Goal: Use online tool/utility: Utilize a website feature to perform a specific function

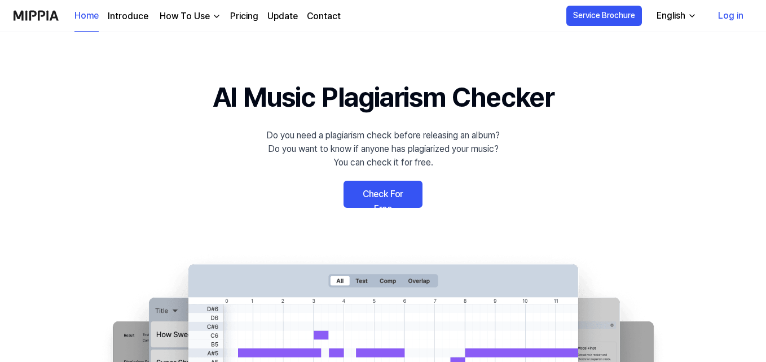
click at [385, 198] on link "Check For Free" at bounding box center [382, 193] width 79 height 27
click at [377, 200] on link "Check For Free" at bounding box center [382, 193] width 79 height 27
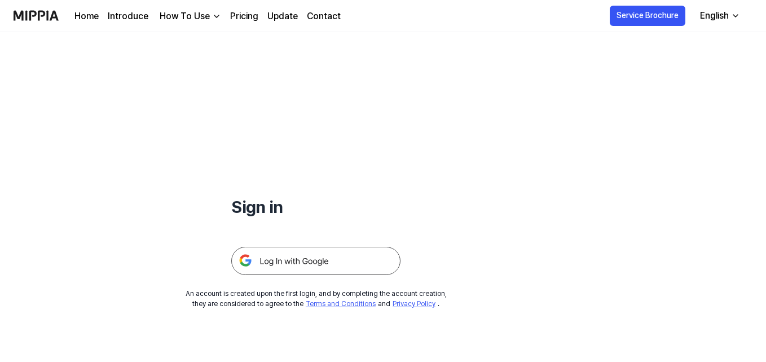
click at [294, 259] on img at bounding box center [315, 260] width 169 height 28
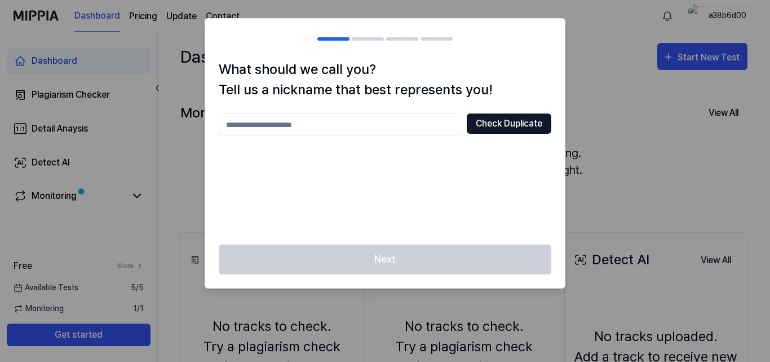
click at [511, 127] on button "Check Duplicate" at bounding box center [509, 123] width 85 height 20
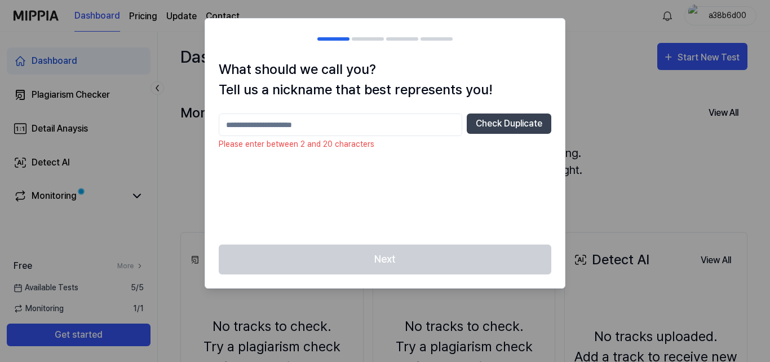
click at [374, 120] on input "text" at bounding box center [341, 124] width 244 height 23
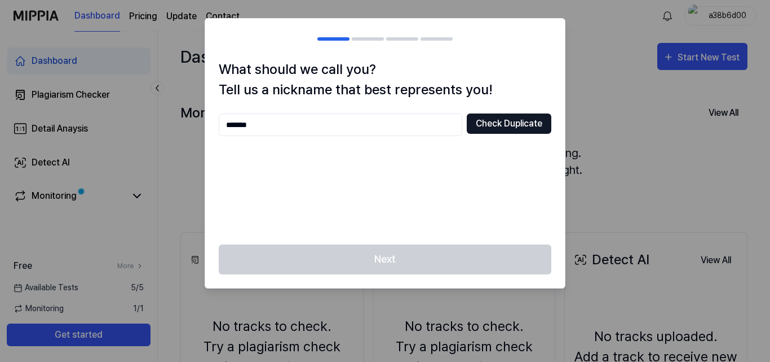
click at [514, 117] on button "Check Duplicate" at bounding box center [509, 123] width 85 height 20
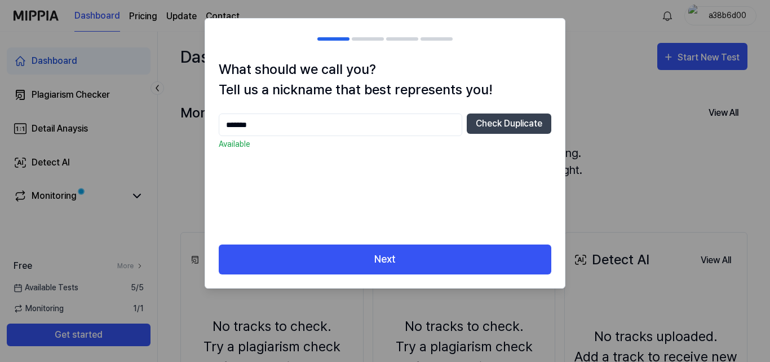
click at [386, 243] on div "What should we call you? Tell us a nickname that best represents you! ****** Ch…" at bounding box center [385, 151] width 360 height 185
click at [310, 124] on input "******" at bounding box center [341, 124] width 244 height 23
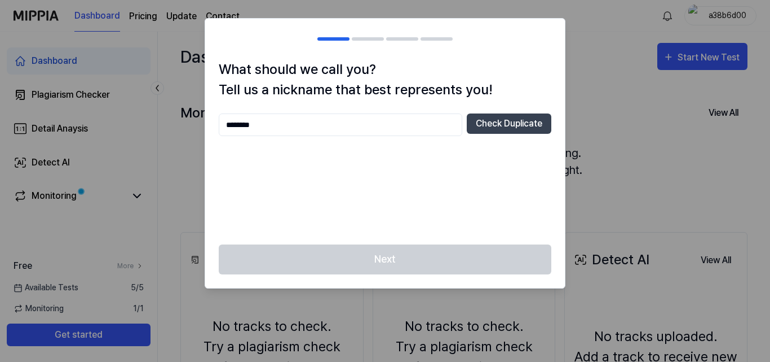
type input "********"
click at [536, 120] on button "Check Duplicate" at bounding box center [509, 123] width 85 height 20
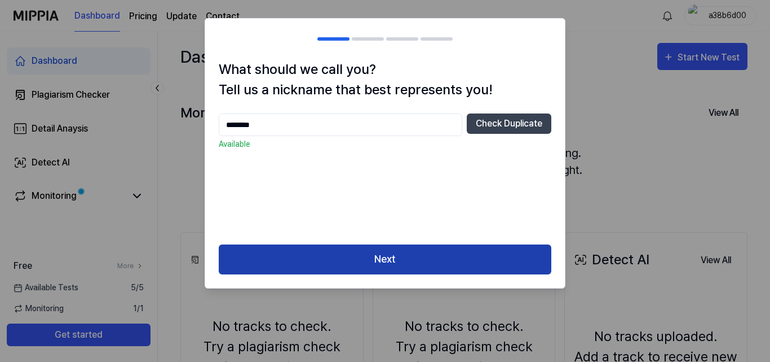
click at [409, 258] on button "Next" at bounding box center [385, 259] width 333 height 30
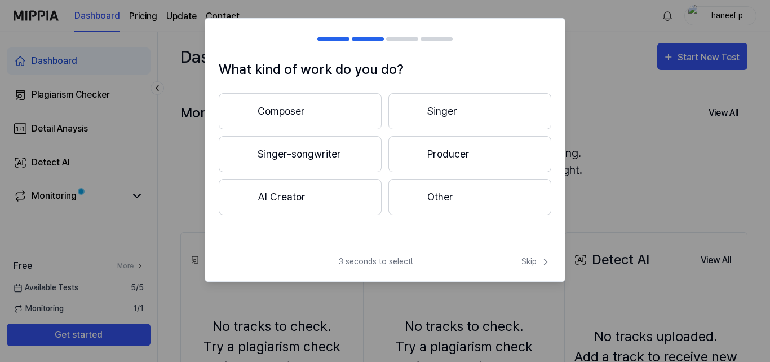
click at [460, 155] on button "Producer" at bounding box center [470, 154] width 163 height 36
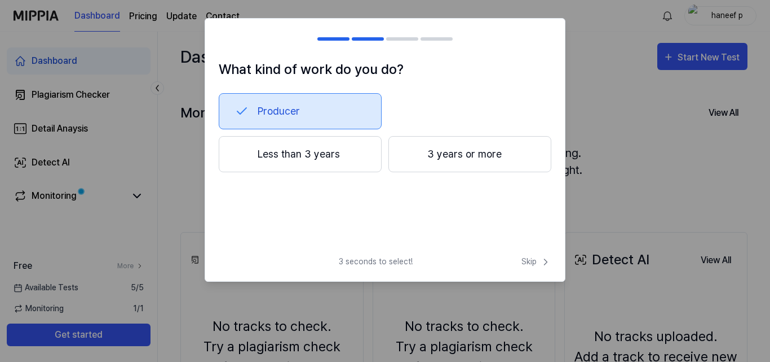
click at [298, 160] on button "Less than 3 years" at bounding box center [300, 154] width 163 height 36
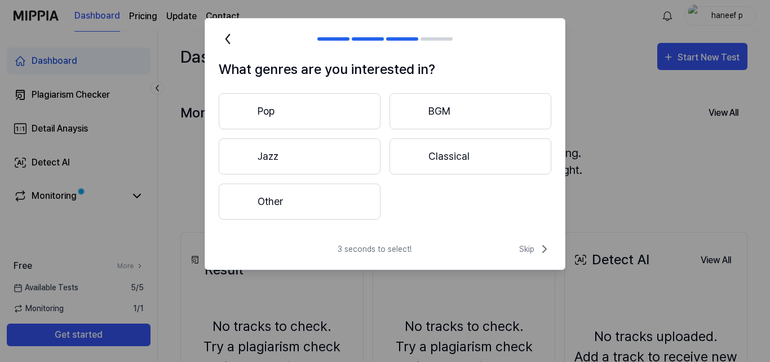
click at [293, 197] on button "Other" at bounding box center [300, 201] width 162 height 36
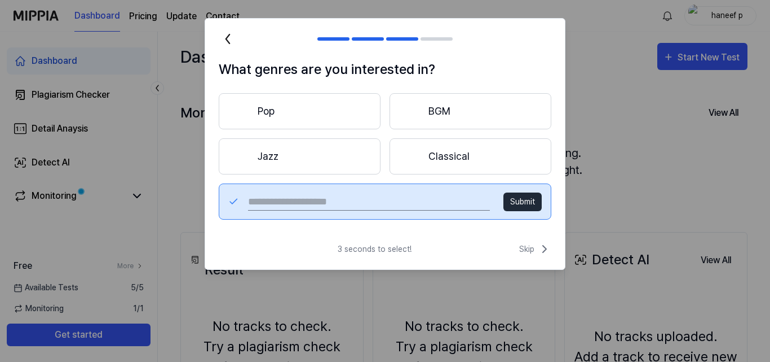
click at [435, 117] on button "BGM" at bounding box center [471, 111] width 162 height 36
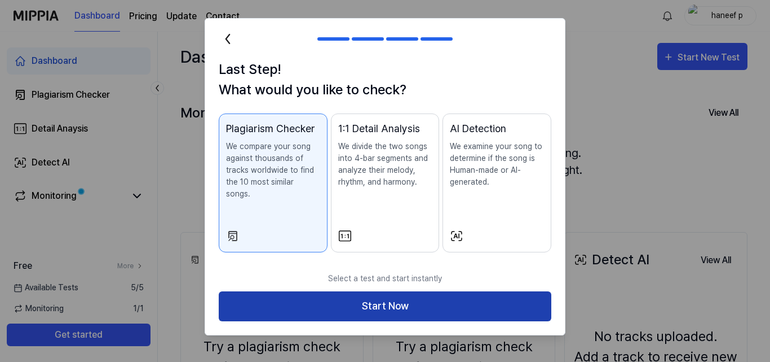
click at [376, 293] on button "Start Now" at bounding box center [385, 306] width 333 height 30
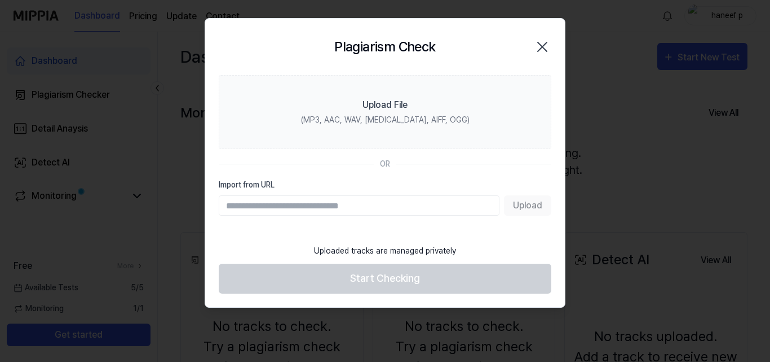
click at [544, 47] on icon "button" at bounding box center [543, 47] width 18 height 18
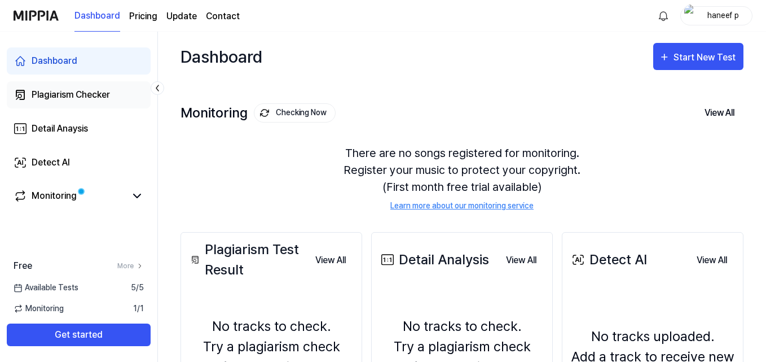
click at [83, 93] on div "Plagiarism Checker" at bounding box center [71, 95] width 78 height 14
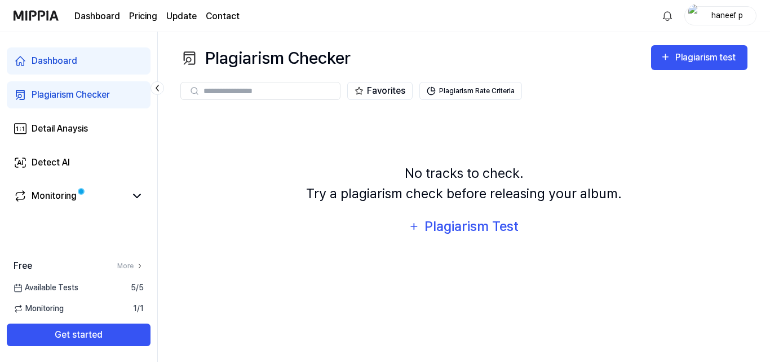
click at [88, 58] on link "Dashboard" at bounding box center [79, 60] width 144 height 27
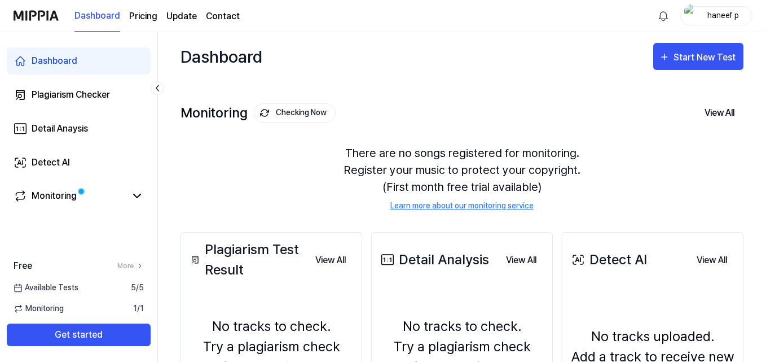
scroll to position [163, 0]
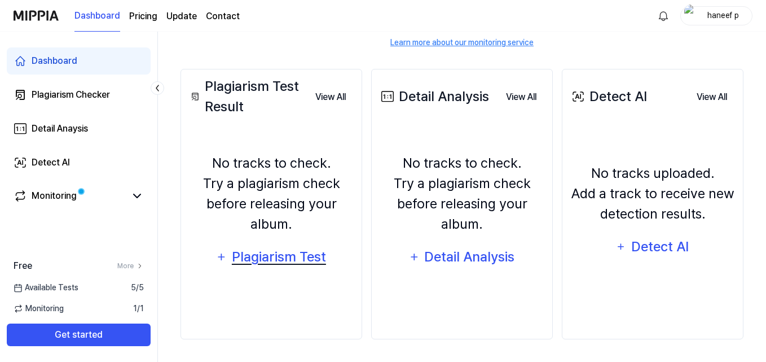
click at [263, 258] on div "Plagiarism Test" at bounding box center [279, 256] width 96 height 21
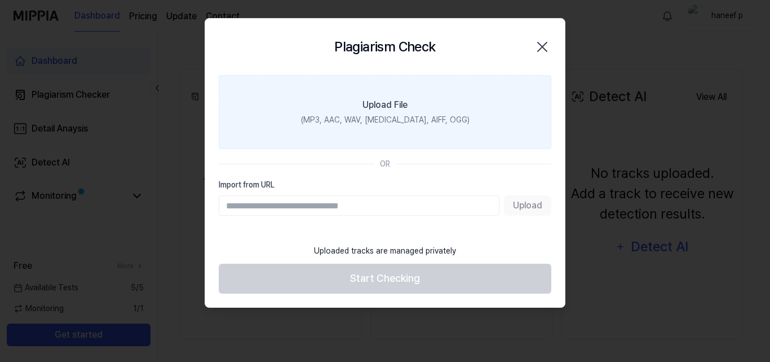
click at [389, 110] on div "Upload File" at bounding box center [385, 105] width 45 height 14
click at [0, 0] on input "Upload File (MP3, AAC, WAV, FLAC, AIFF, OGG)" at bounding box center [0, 0] width 0 height 0
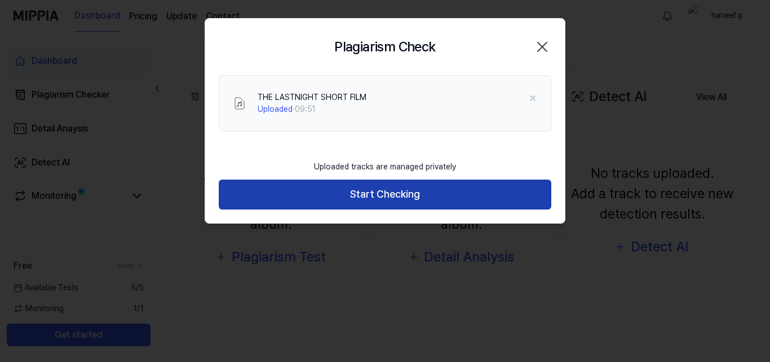
click at [332, 185] on button "Start Checking" at bounding box center [385, 194] width 333 height 30
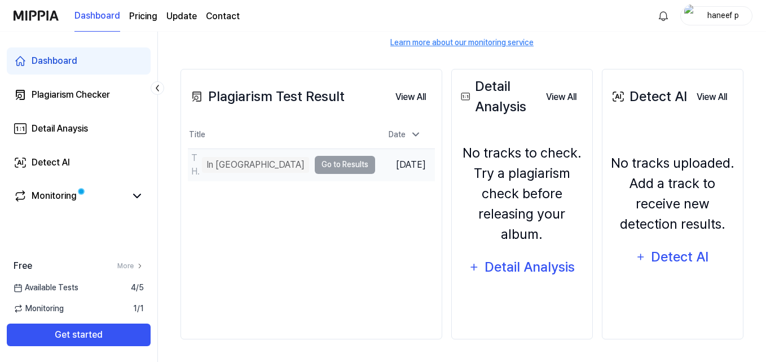
click at [274, 160] on td "THE LASTNIGHT SHORT FILM In Queue Go to Results" at bounding box center [281, 165] width 187 height 32
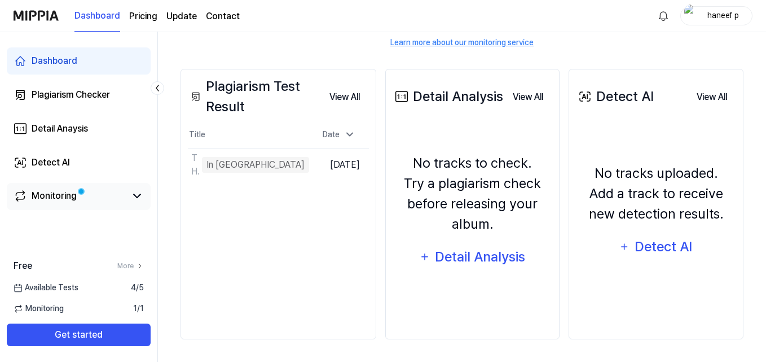
click at [90, 196] on link "Monitoring" at bounding box center [70, 196] width 112 height 14
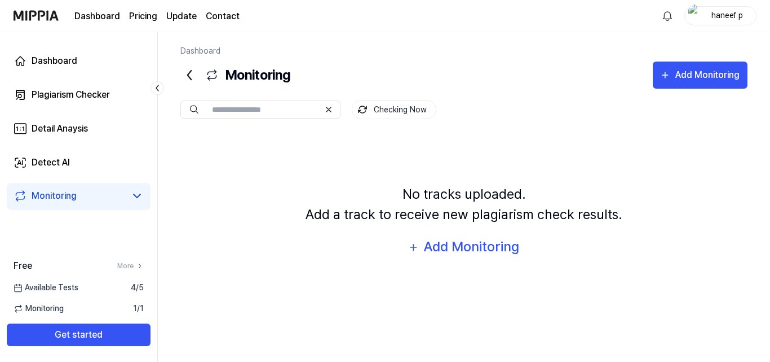
click at [79, 109] on div "Dashboard Plagiarism Checker Detail Anaysis Detect AI Monitoring" at bounding box center [78, 129] width 157 height 194
click at [86, 93] on div "Plagiarism Checker" at bounding box center [71, 95] width 78 height 14
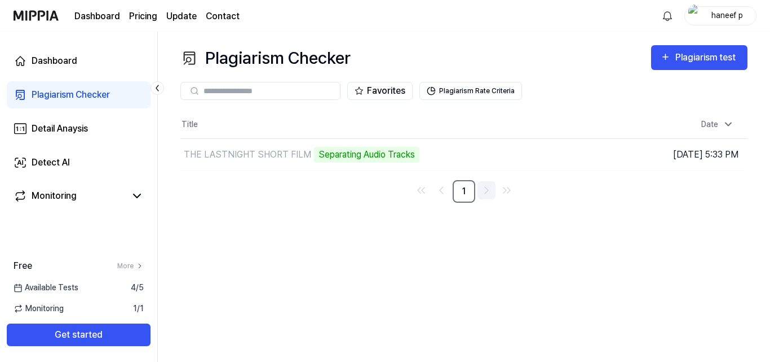
click at [486, 194] on icon "Go to next page" at bounding box center [487, 190] width 14 height 14
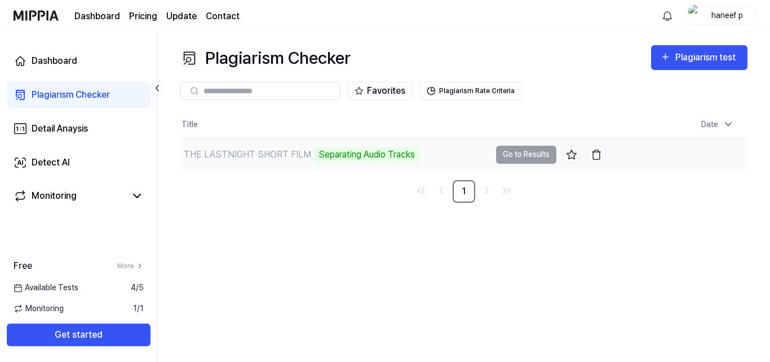
click at [519, 160] on td "THE LASTNIGHT SHORT FILM Separating Audio Tracks Go to Results" at bounding box center [393, 155] width 426 height 32
